Goal: Transaction & Acquisition: Book appointment/travel/reservation

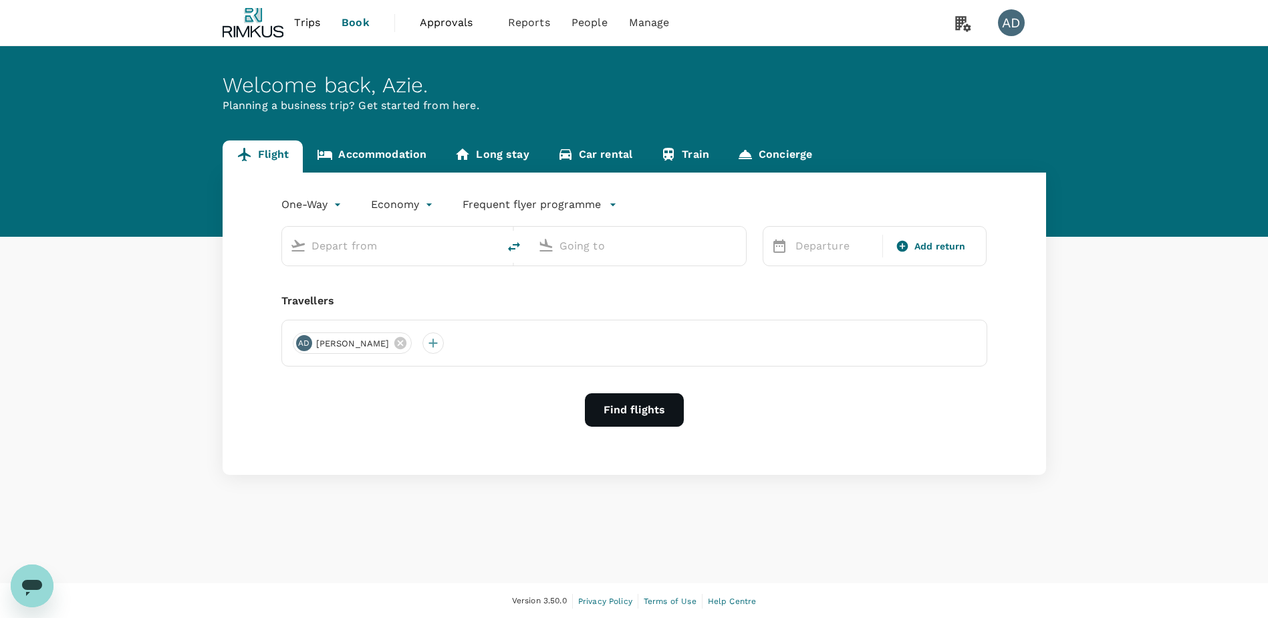
type input "roundtrip"
type input "Singapore Changi (SIN)"
type input "Kuala Lumpur Intl ([GEOGRAPHIC_DATA])"
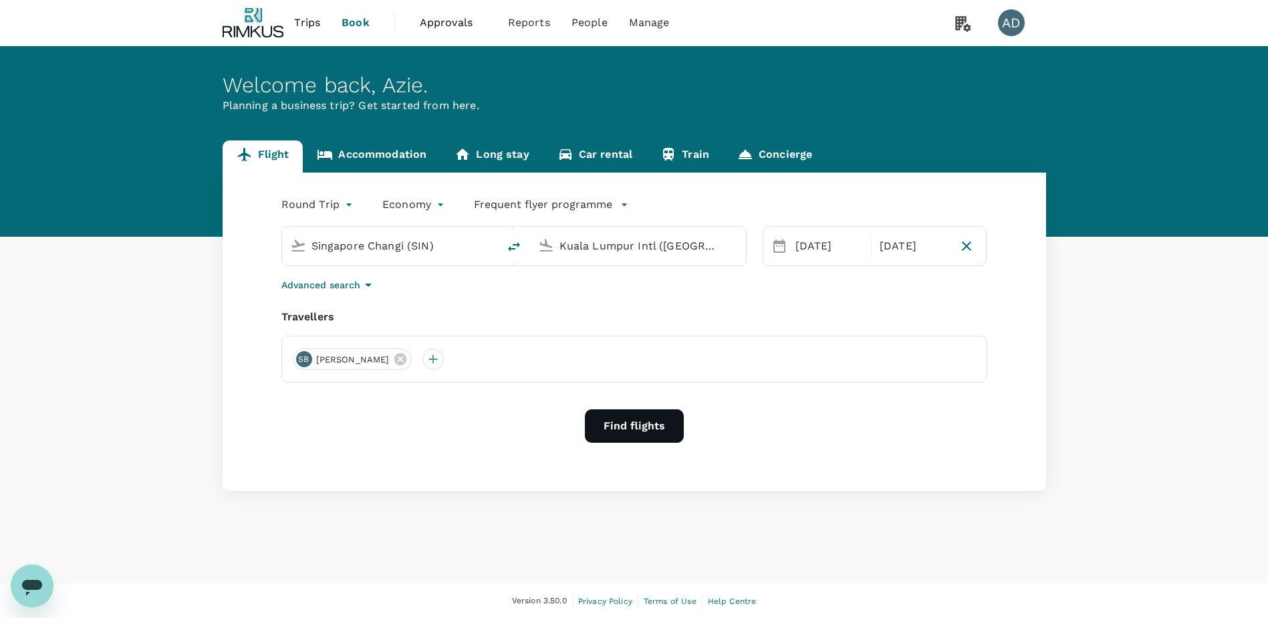
click at [373, 241] on input "Singapore Changi (SIN)" at bounding box center [390, 245] width 158 height 21
click at [335, 299] on p "[GEOGRAPHIC_DATA]" at bounding box center [410, 297] width 235 height 13
type input "[GEOGRAPHIC_DATA] ([GEOGRAPHIC_DATA])"
click at [783, 246] on icon at bounding box center [779, 246] width 16 height 16
click at [801, 242] on div "[DATE]" at bounding box center [829, 246] width 78 height 27
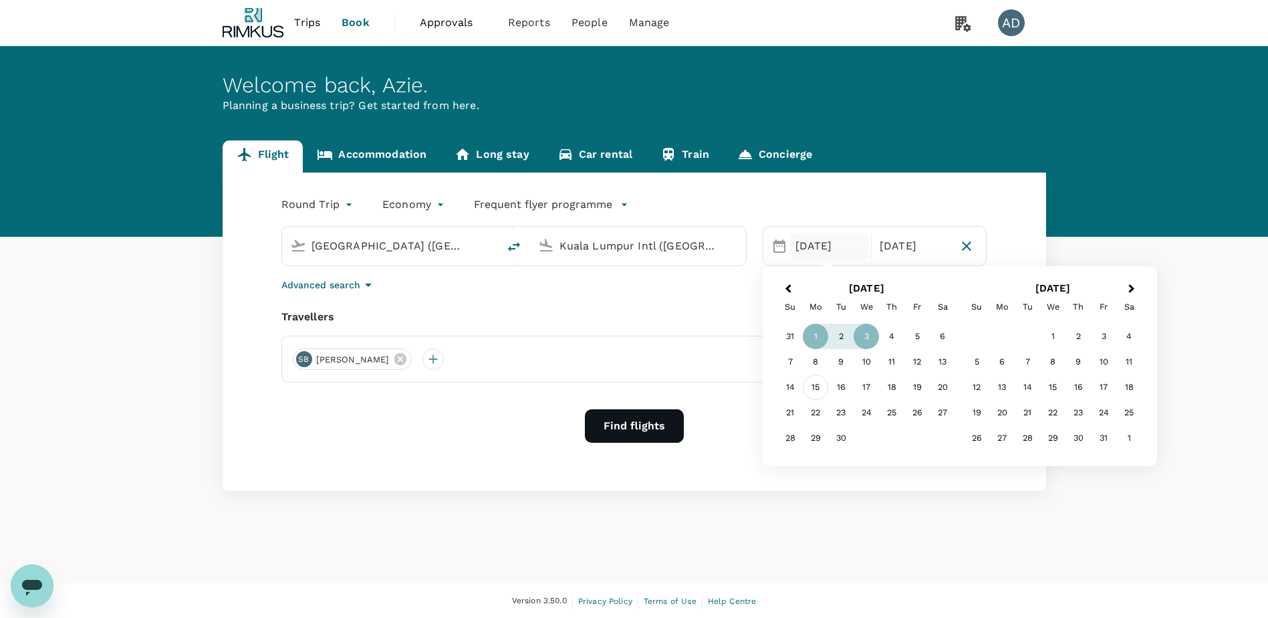
click at [815, 384] on div "15" at bounding box center [815, 386] width 25 height 25
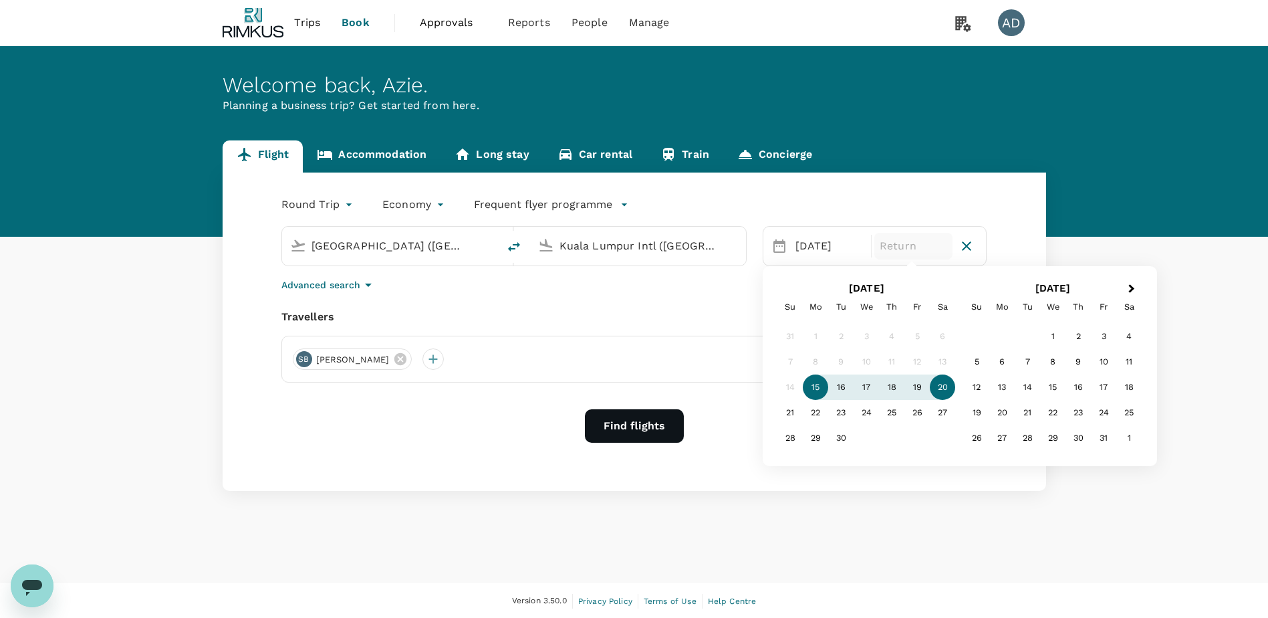
click at [938, 388] on div "20" at bounding box center [942, 386] width 25 height 25
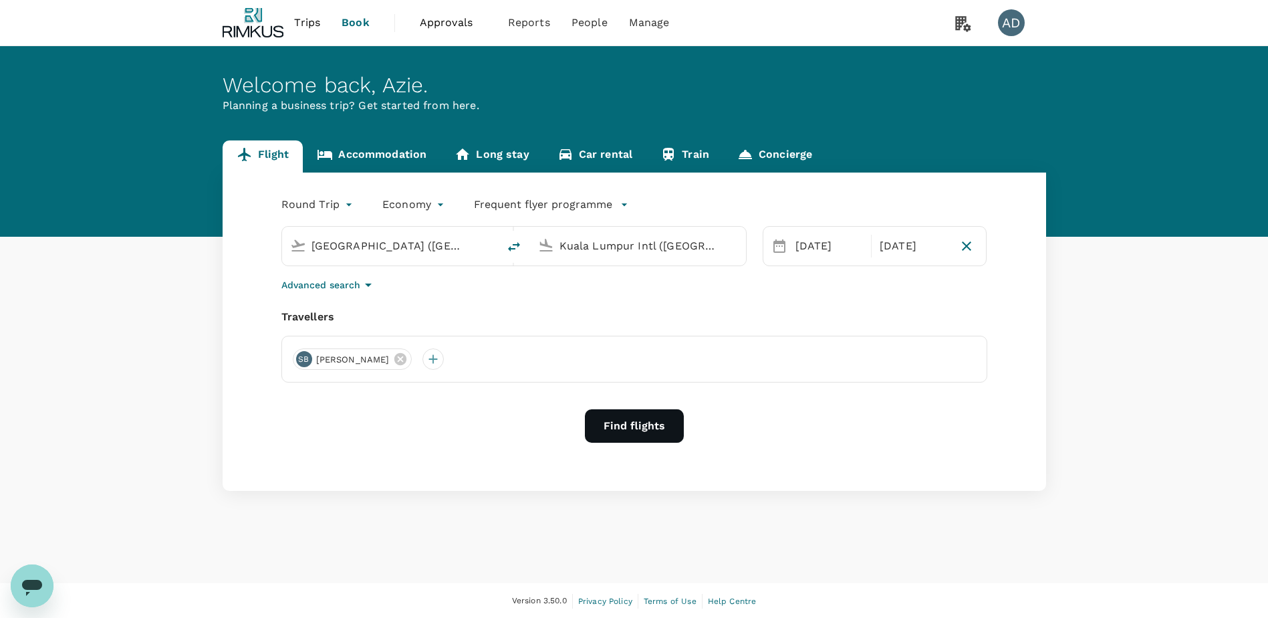
click at [621, 430] on button "Find flights" at bounding box center [634, 425] width 99 height 33
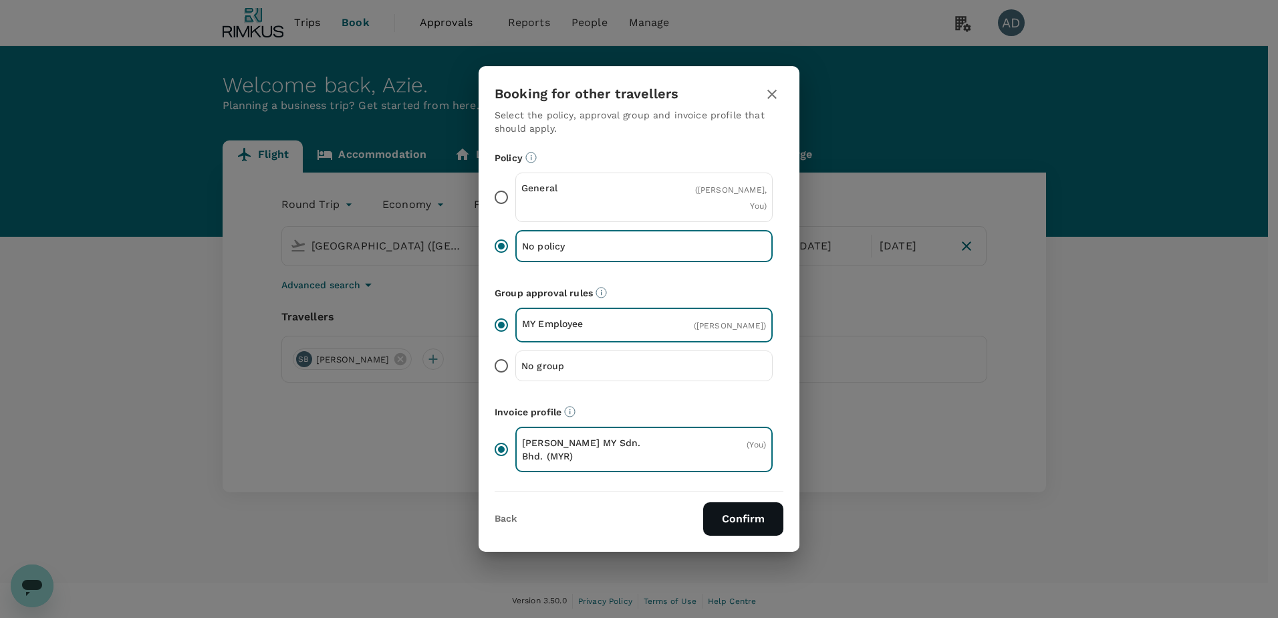
click at [730, 511] on button "Confirm" at bounding box center [743, 518] width 80 height 33
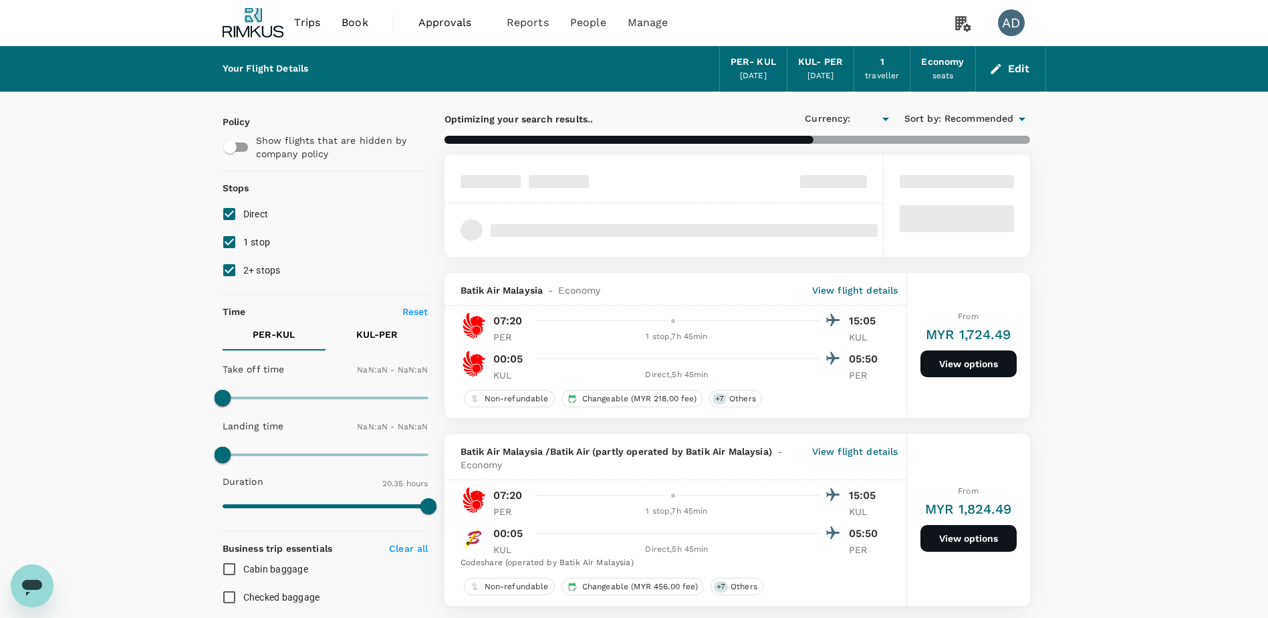
type input "MYR"
type input "1440"
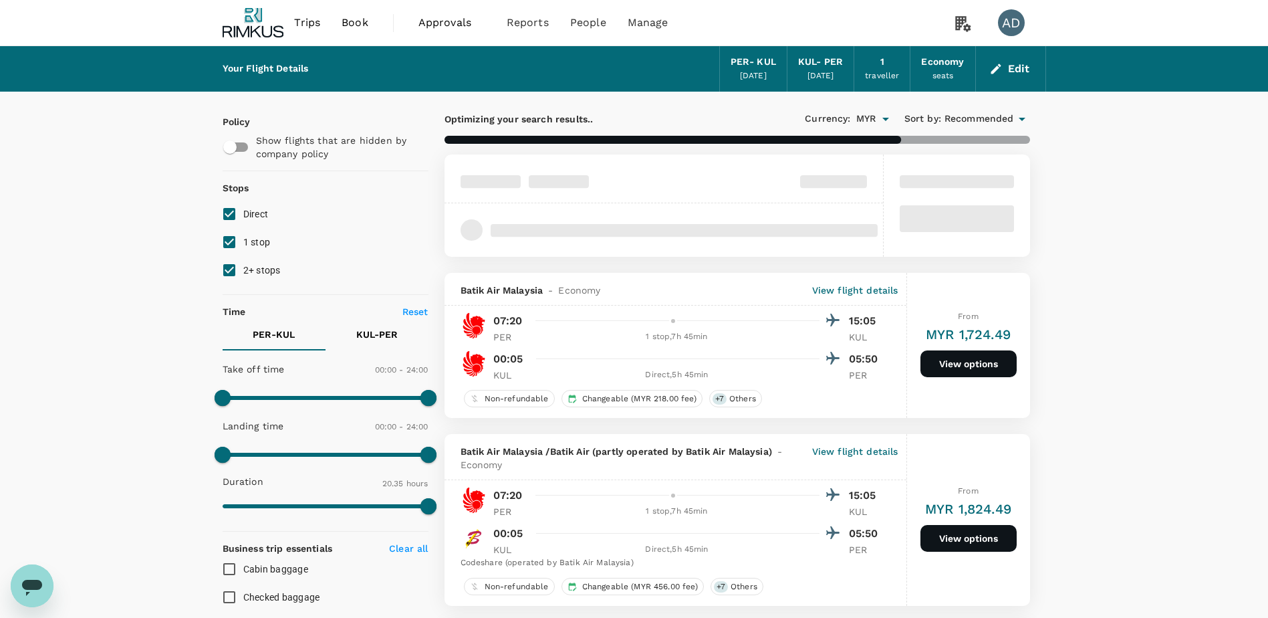
click at [232, 266] on input "2+ stops" at bounding box center [229, 270] width 28 height 28
checkbox input "false"
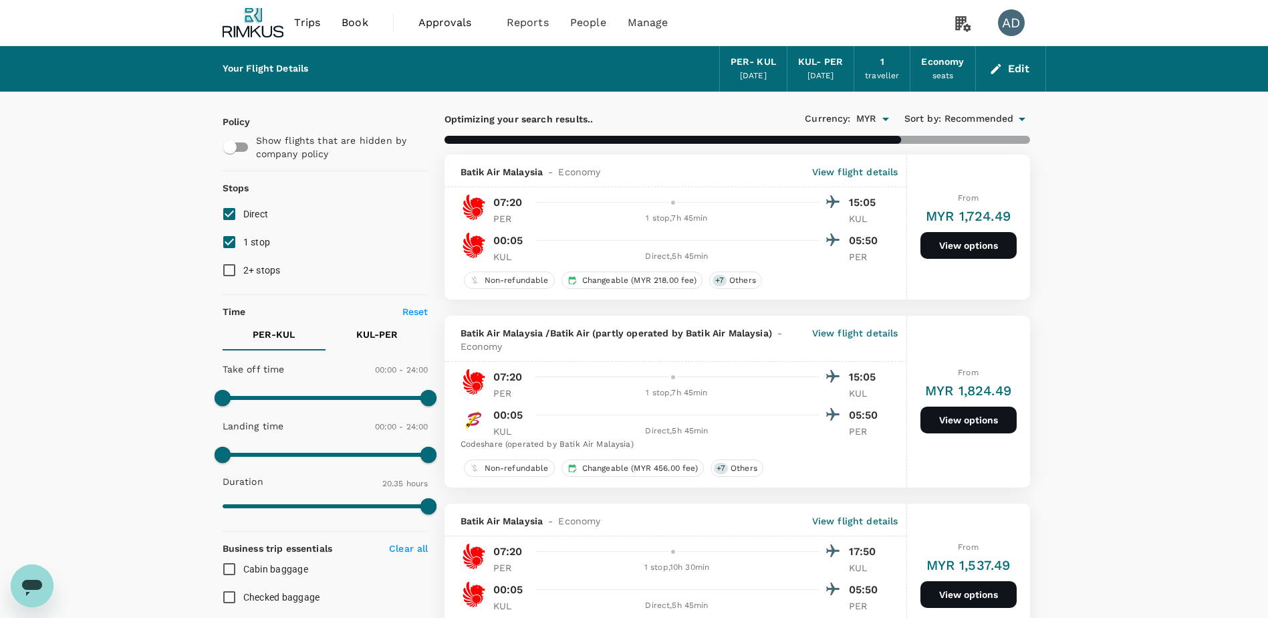
click at [229, 240] on input "1 stop" at bounding box center [229, 242] width 28 height 28
checkbox input "false"
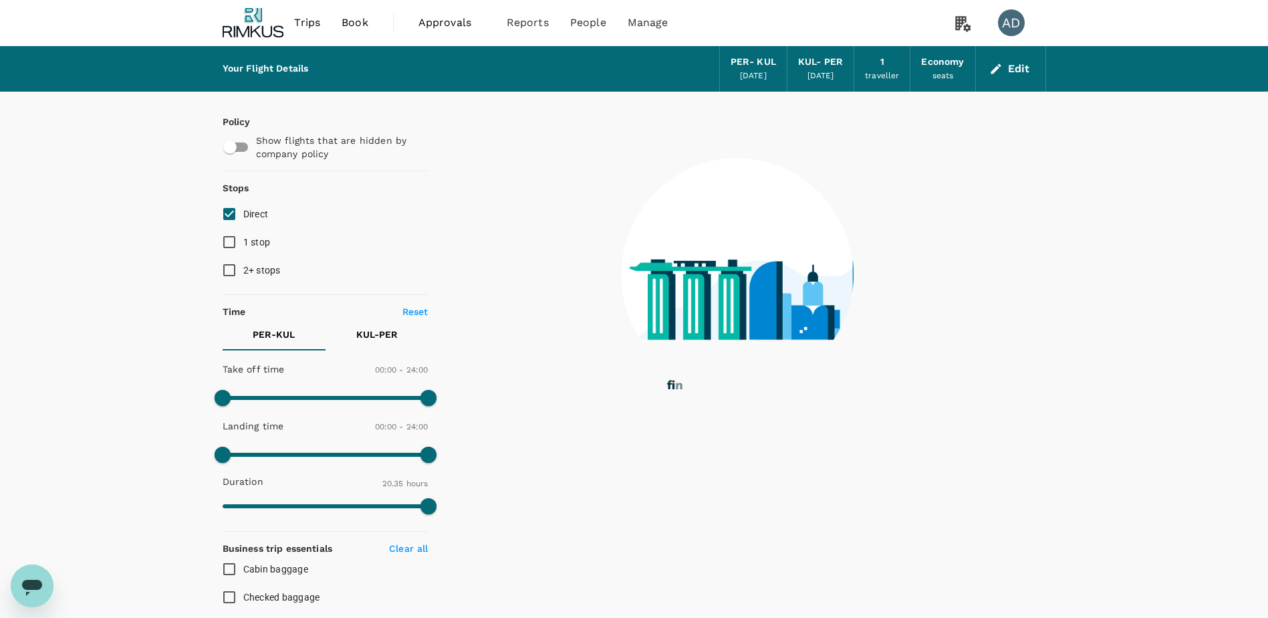
scroll to position [67, 0]
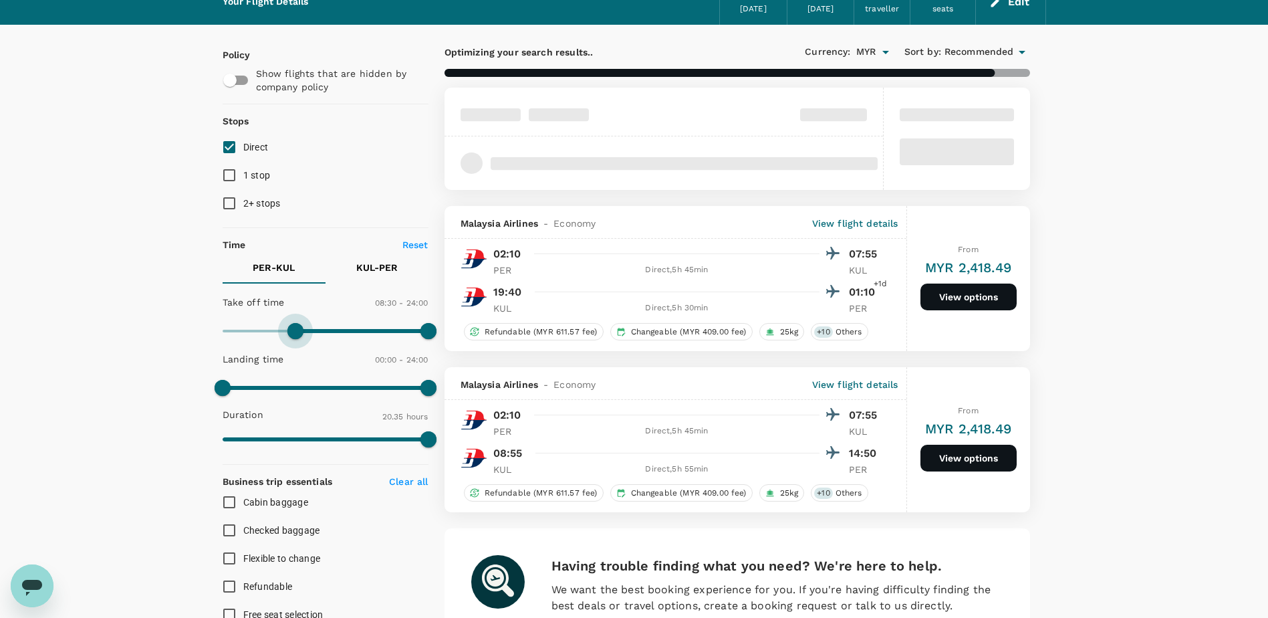
type input "0"
drag, startPoint x: 227, startPoint y: 328, endPoint x: 185, endPoint y: 328, distance: 42.1
click at [188, 331] on div "Your Flight Details PER - KUL [DATE] KUL - PER [DATE] 1 traveller Economy seats…" at bounding box center [634, 503] width 1268 height 1049
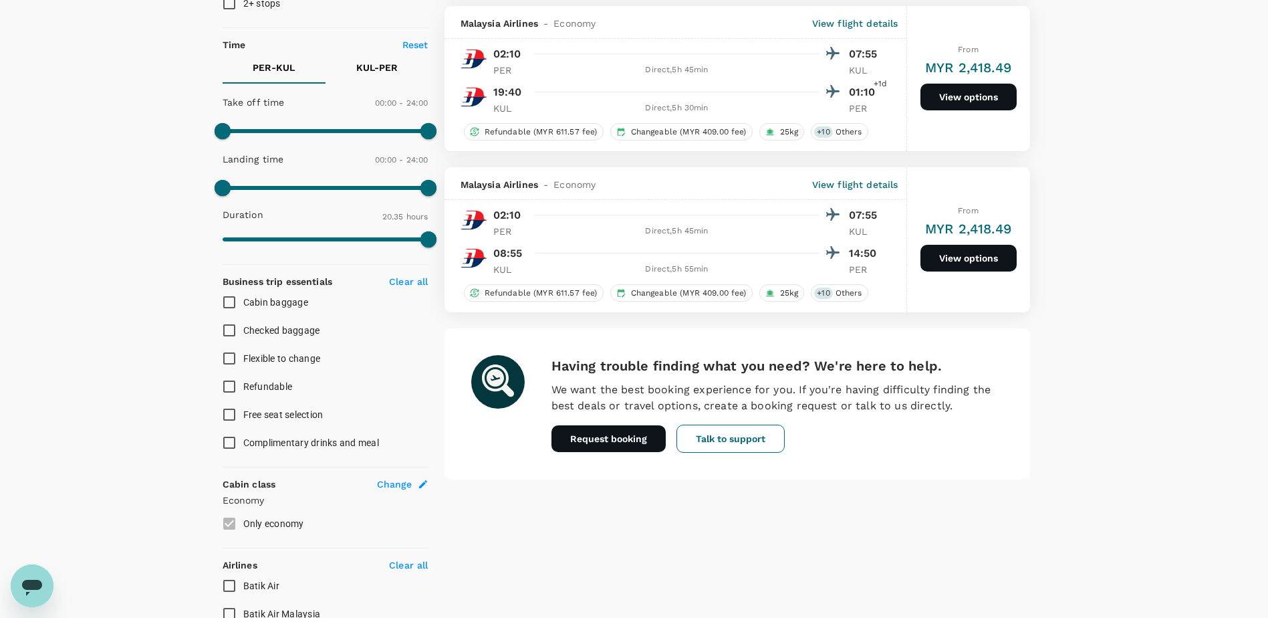
scroll to position [267, 0]
click at [229, 326] on input "Checked baggage" at bounding box center [229, 329] width 28 height 28
checkbox input "true"
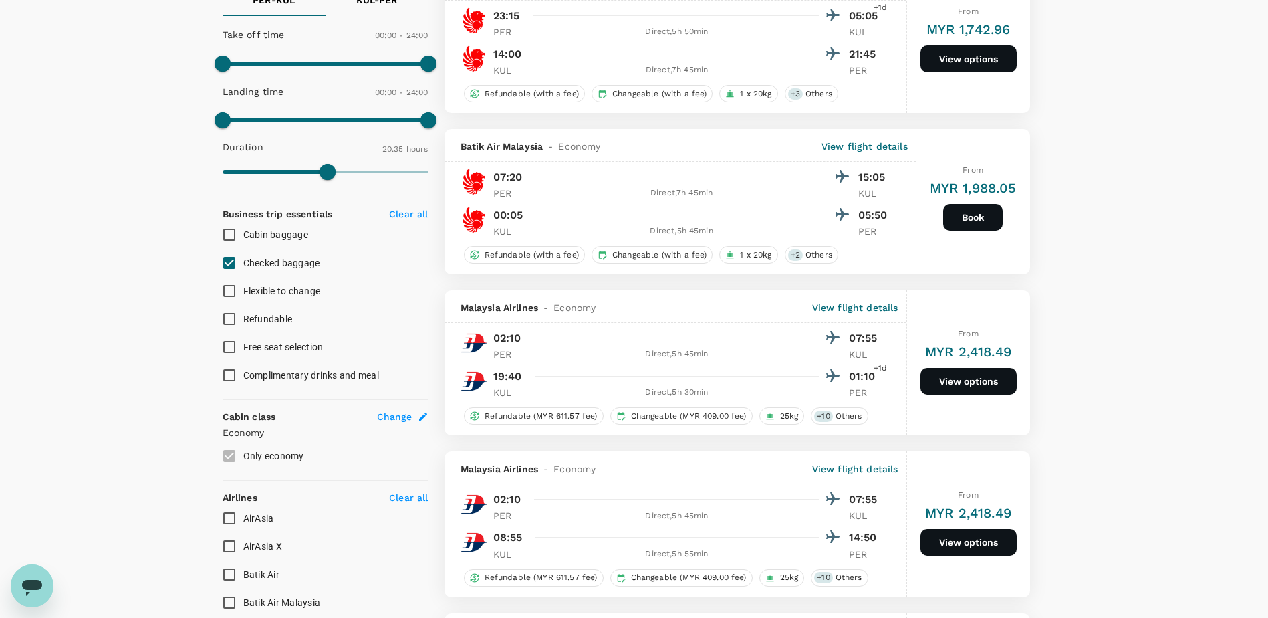
scroll to position [468, 0]
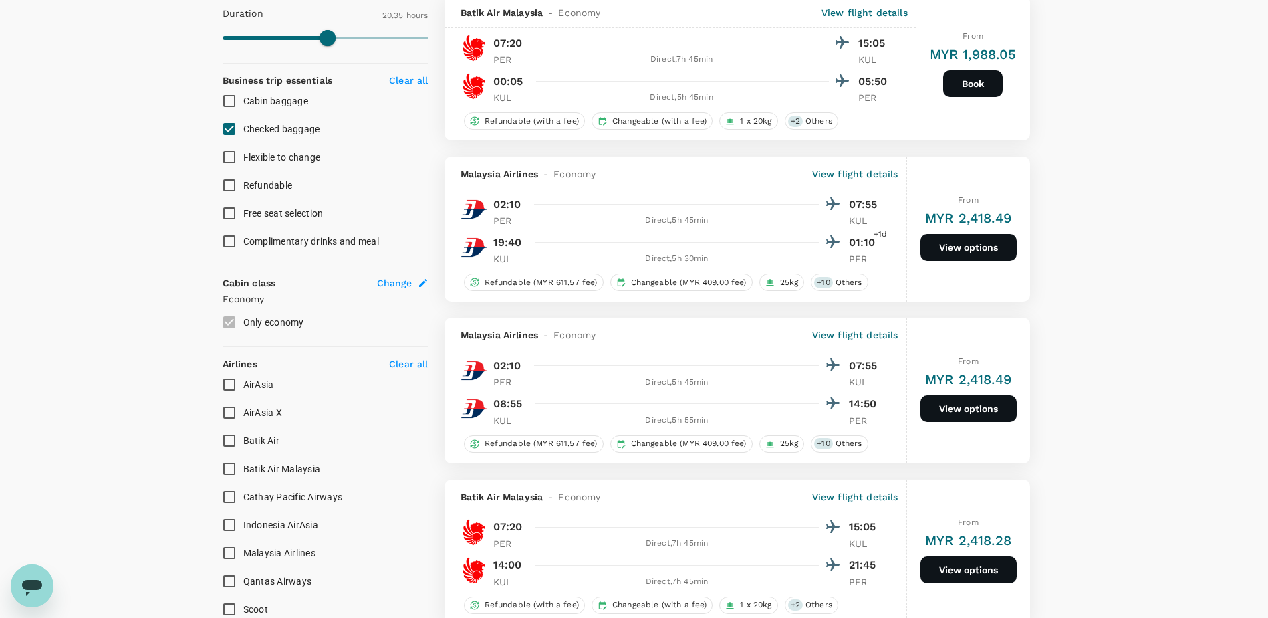
click at [420, 283] on icon at bounding box center [423, 282] width 11 height 11
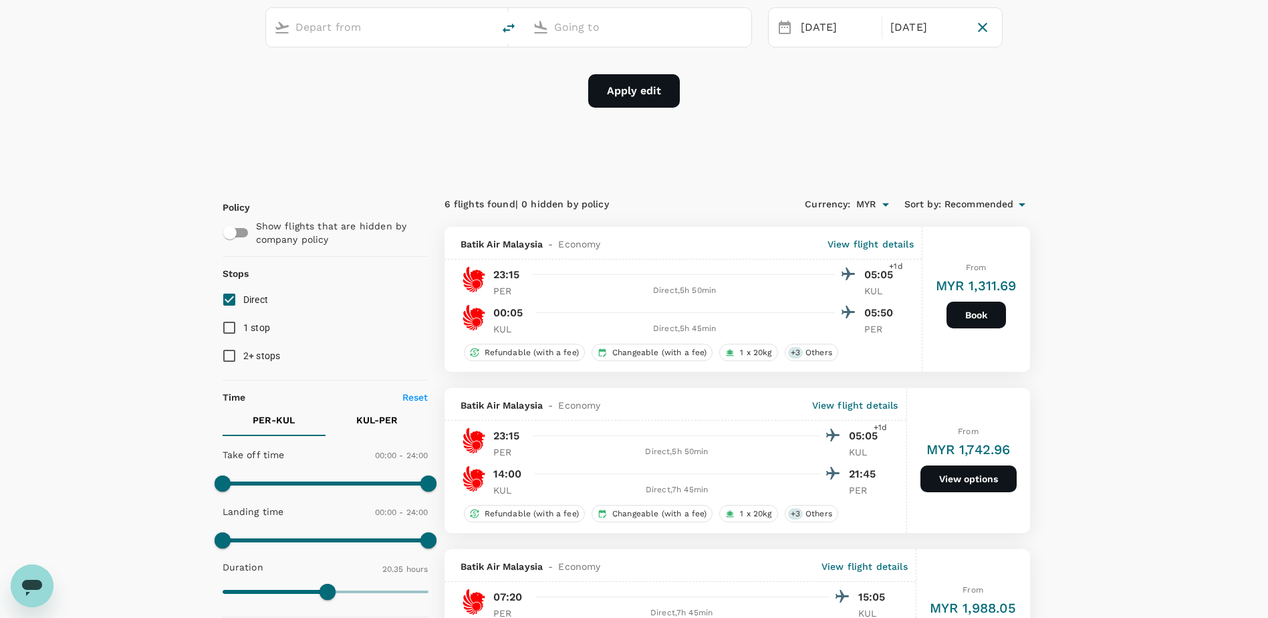
type input "[GEOGRAPHIC_DATA] ([GEOGRAPHIC_DATA])"
type input "Kuala Lumpur Intl ([GEOGRAPHIC_DATA])"
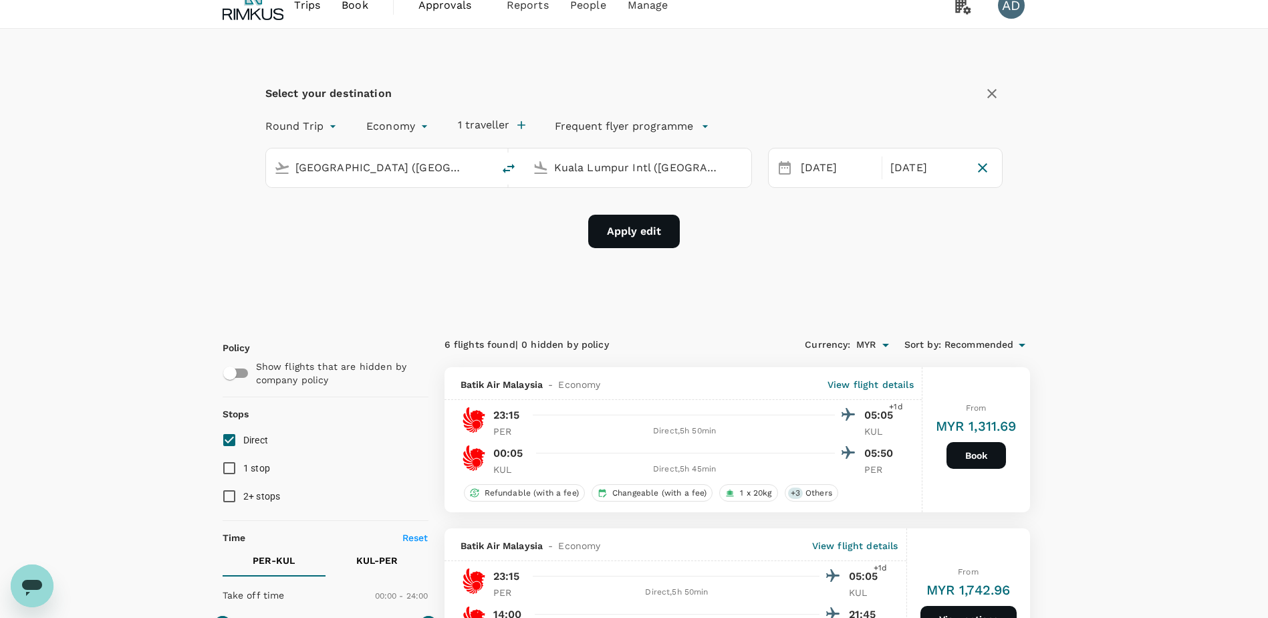
scroll to position [0, 0]
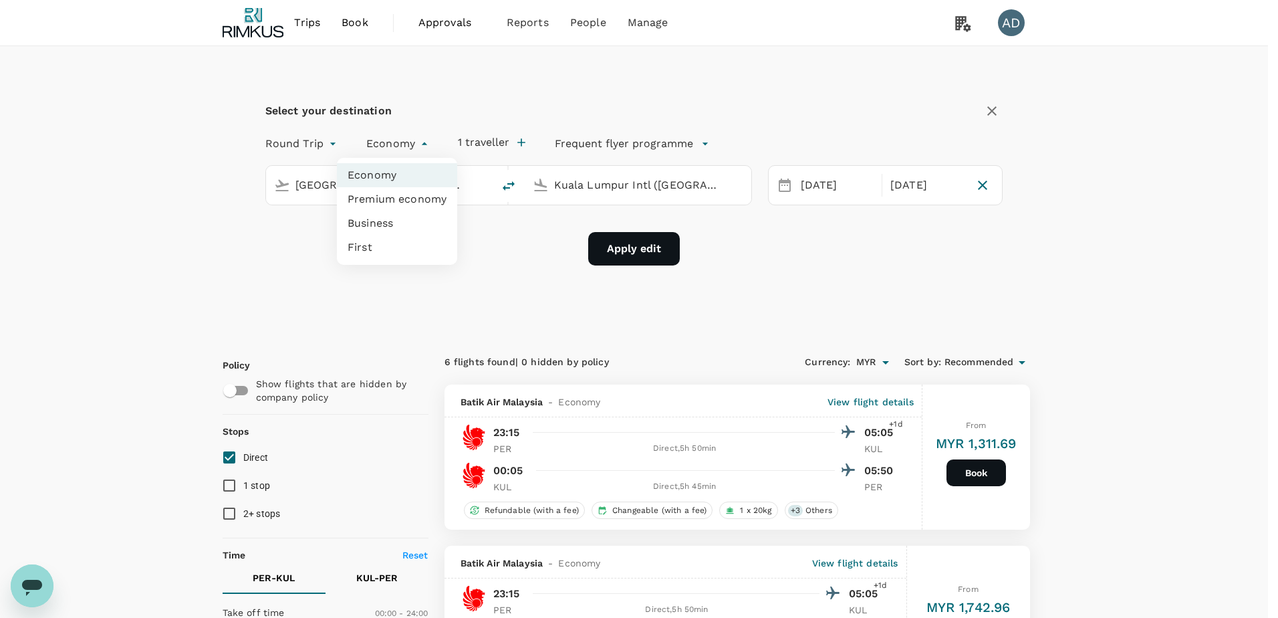
click at [380, 215] on li "Business" at bounding box center [397, 223] width 120 height 24
type input "business"
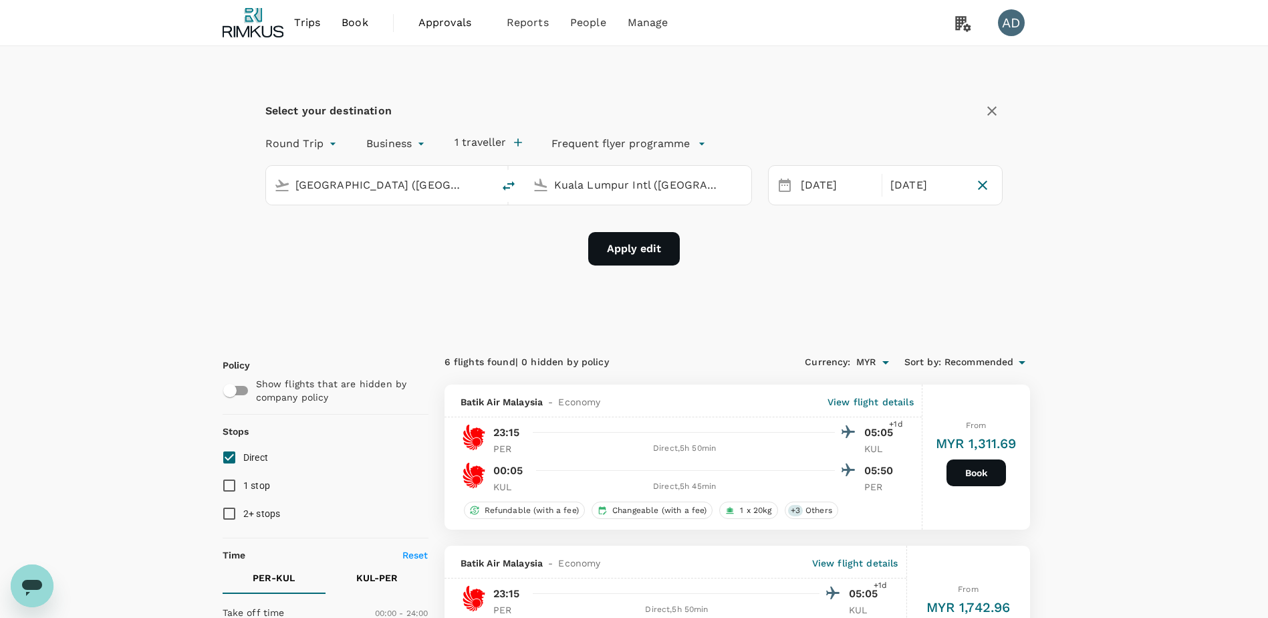
click at [624, 251] on button "Apply edit" at bounding box center [634, 248] width 92 height 33
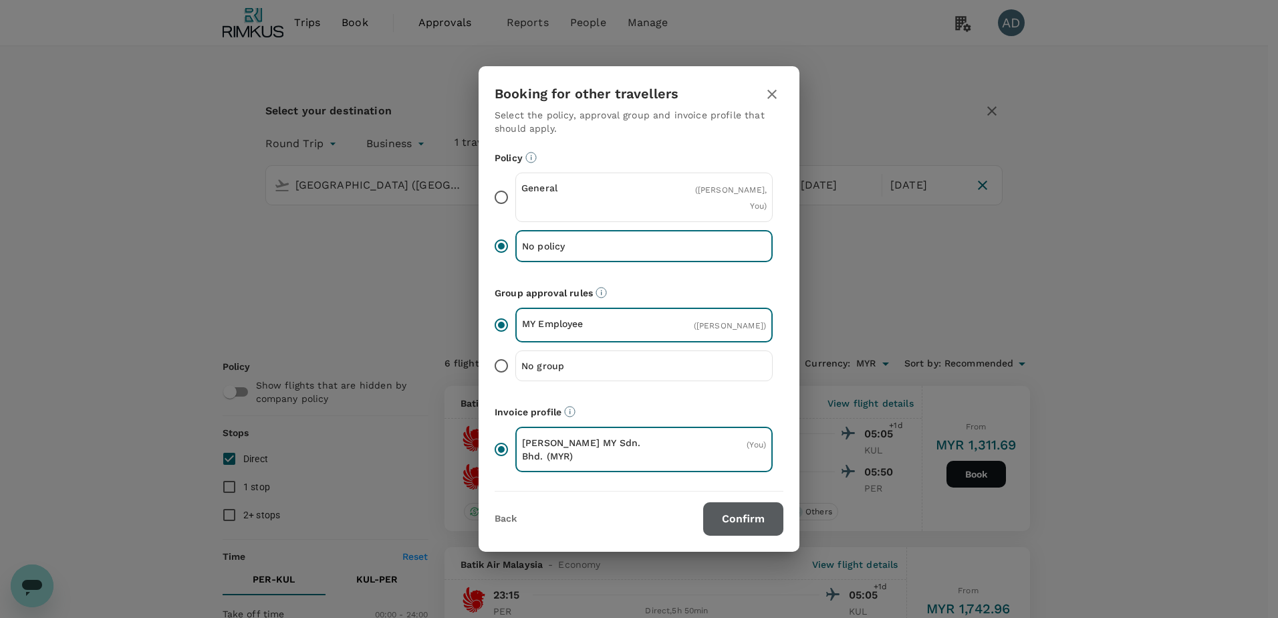
drag, startPoint x: 742, startPoint y: 515, endPoint x: 1072, endPoint y: 453, distance: 335.8
click at [741, 515] on button "Confirm" at bounding box center [743, 518] width 80 height 33
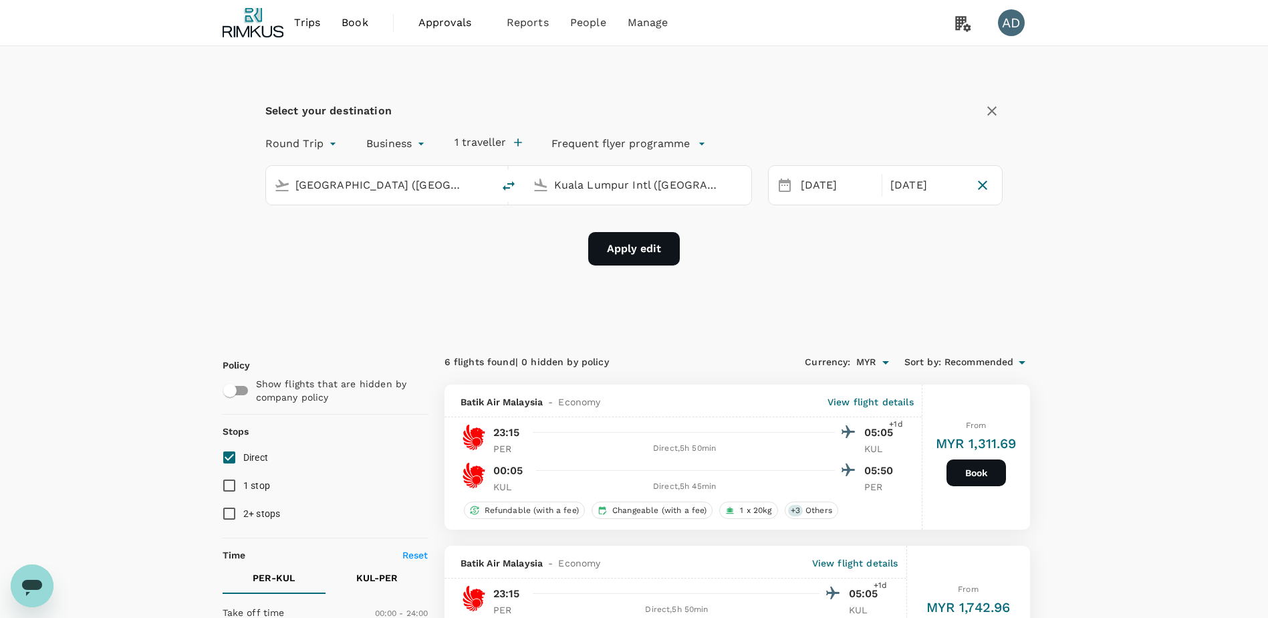
checkbox input "false"
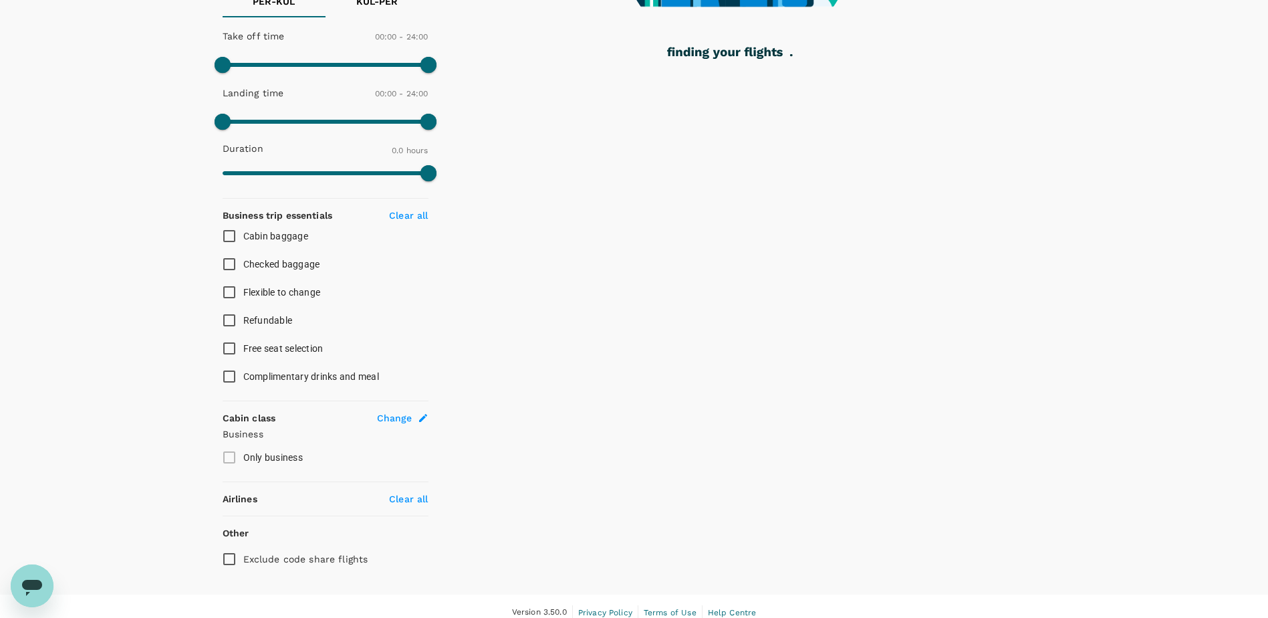
scroll to position [334, 0]
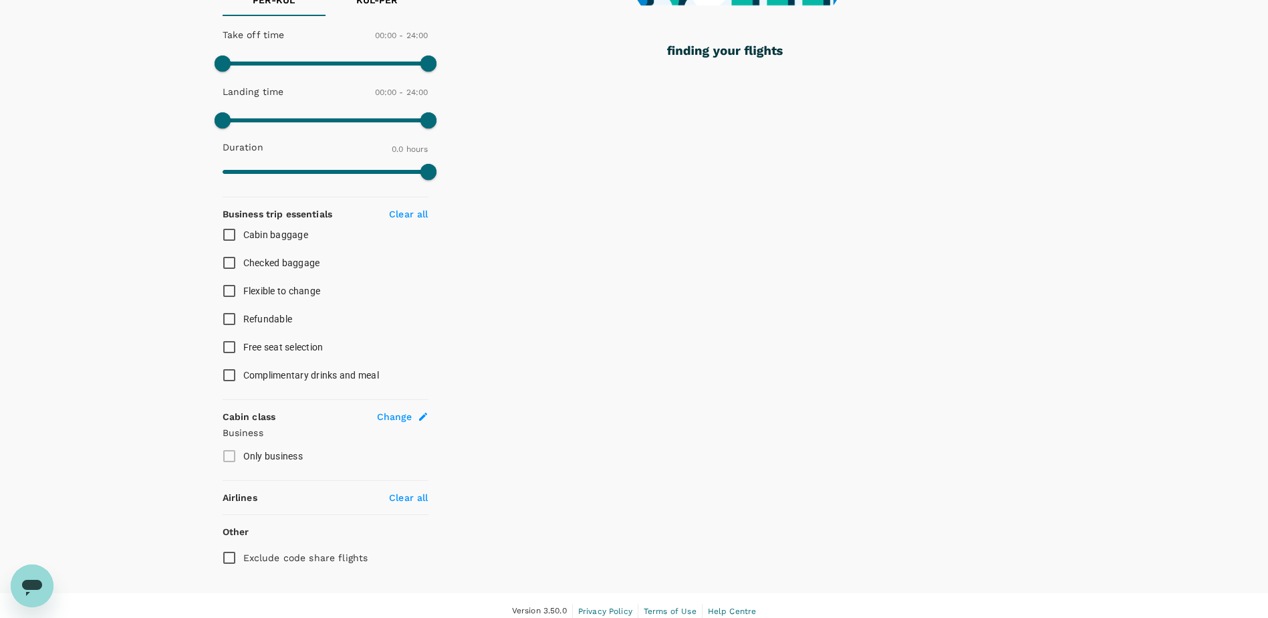
type input "800"
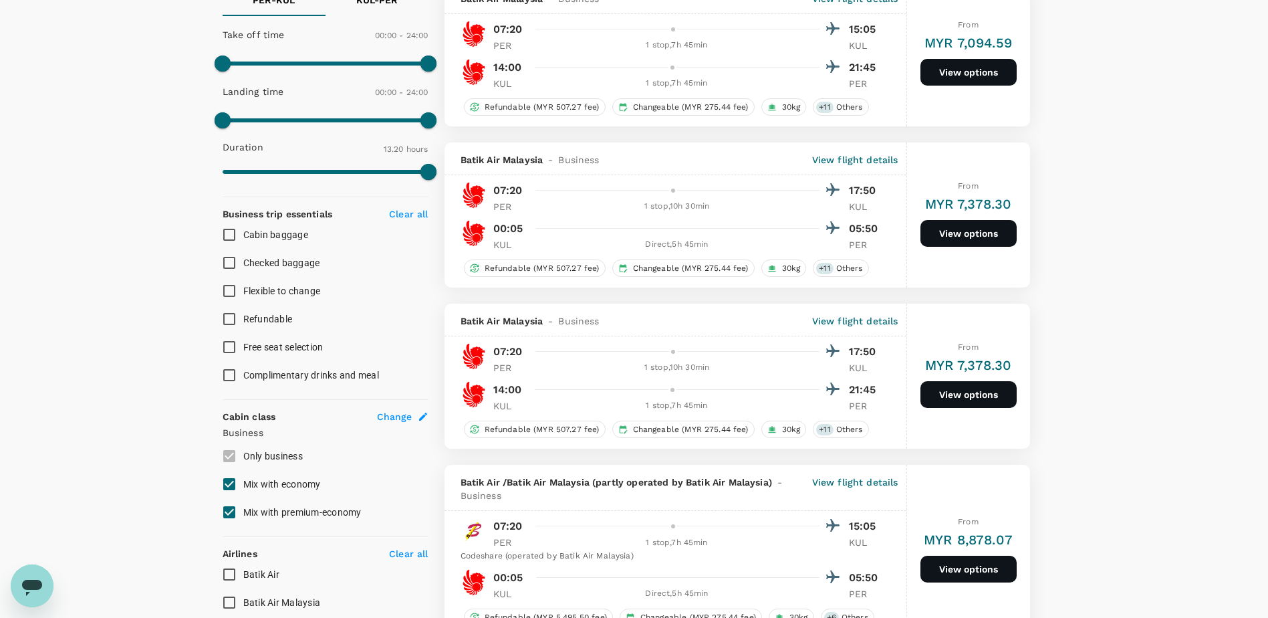
checkbox input "true"
type input "MYR"
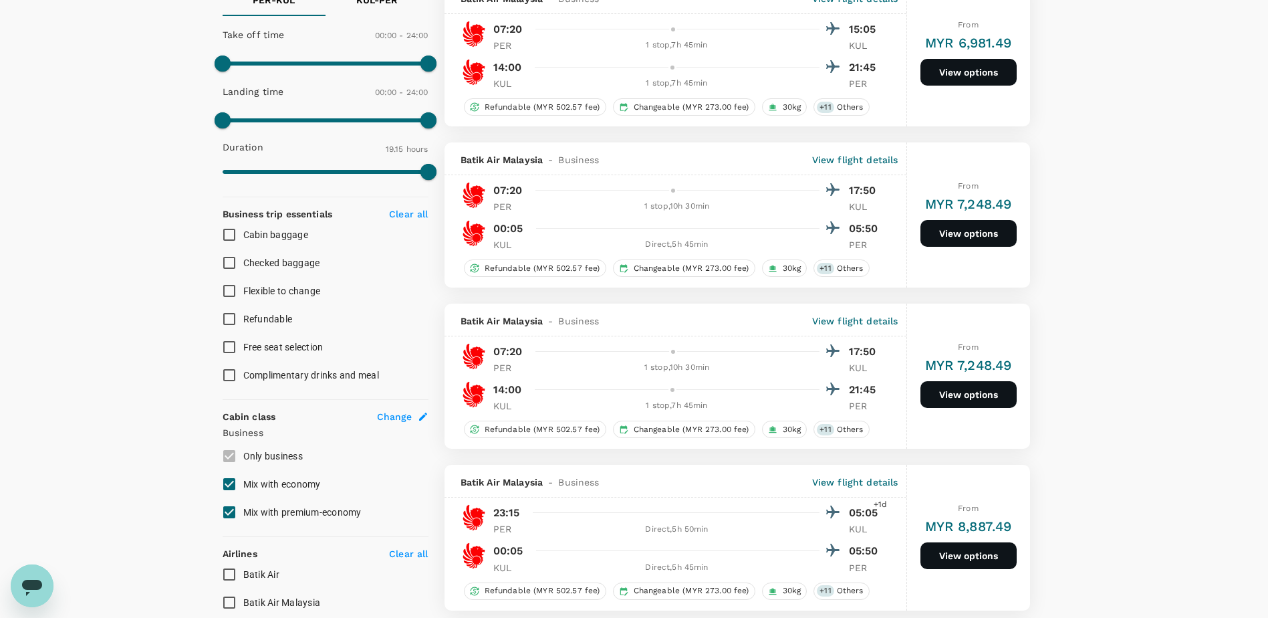
type input "2095"
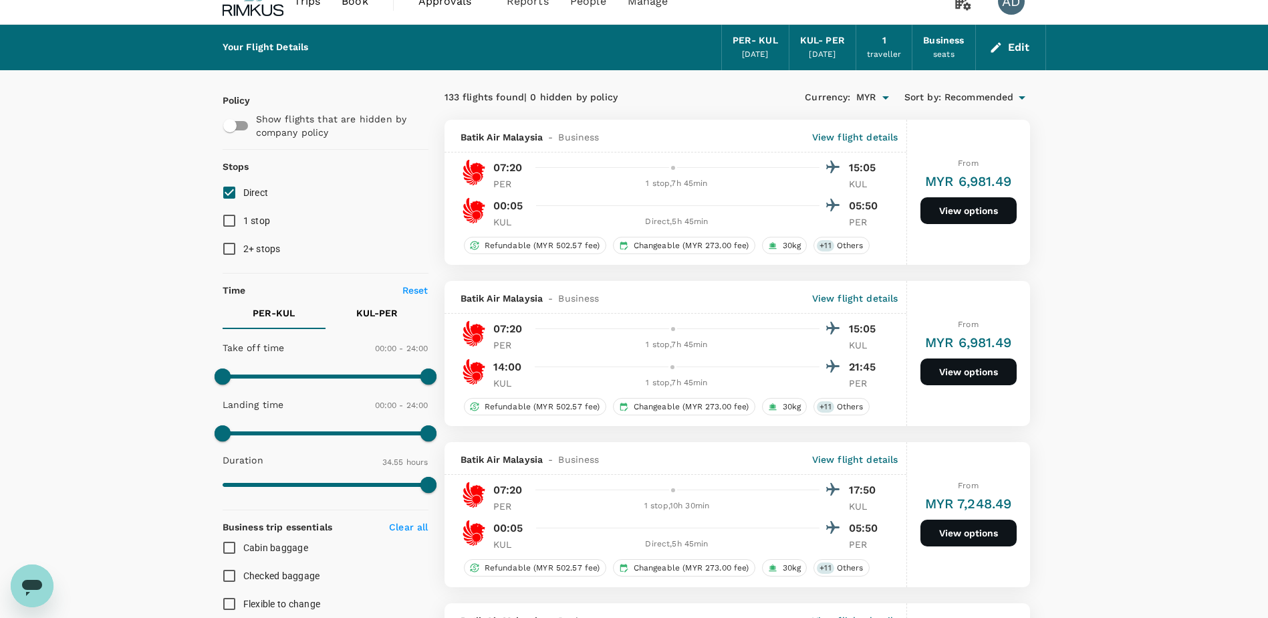
scroll to position [0, 0]
